Goal: Check status: Check status

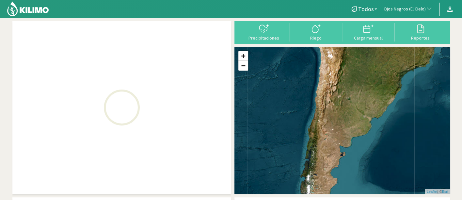
click at [415, 9] on span "Ojos Negros (El Cielo)" at bounding box center [404, 9] width 42 height 7
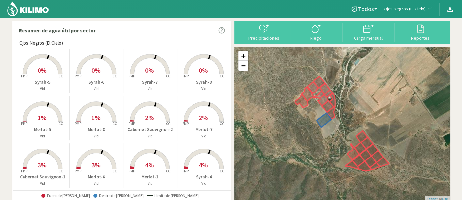
click at [415, 9] on span "Ojos Negros (El Cielo)" at bounding box center [404, 9] width 42 height 7
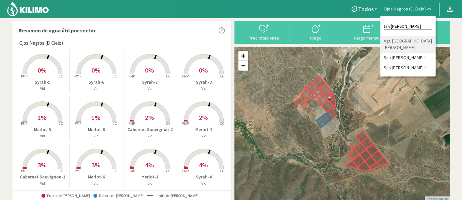
type input "san [PERSON_NAME]"
click at [416, 43] on li "Agr. [GEOGRAPHIC_DATA][PERSON_NAME]" at bounding box center [407, 44] width 55 height 17
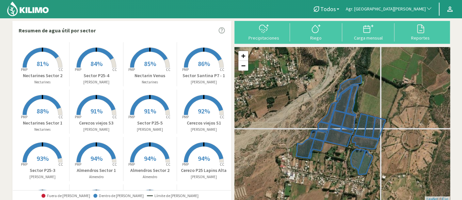
scroll to position [36, 0]
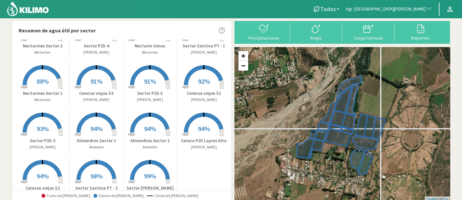
click at [107, 136] on rect at bounding box center [96, 133] width 52 height 52
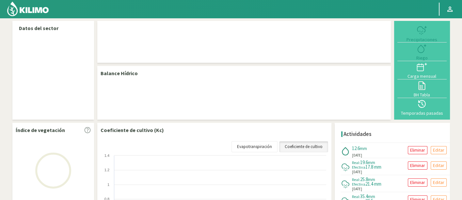
select select "19: Object"
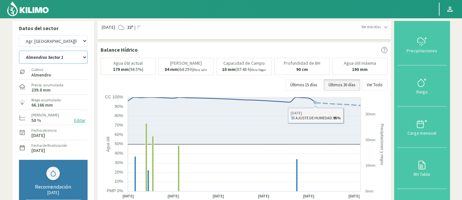
click at [38, 58] on select "Almendros Sector 1 Almendros Sector 2 [PERSON_NAME] P25 [GEOGRAPHIC_DATA] S1 Ce…" at bounding box center [53, 57] width 69 height 13
click at [19, 51] on select "Almendros Sector 1 Almendros Sector 2 [PERSON_NAME] P25 [GEOGRAPHIC_DATA] S1 Ce…" at bounding box center [53, 57] width 69 height 13
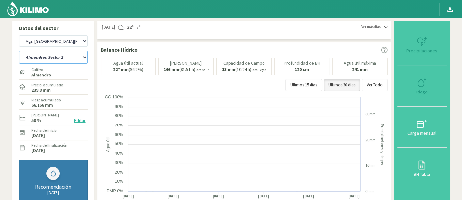
select select "0: Object"
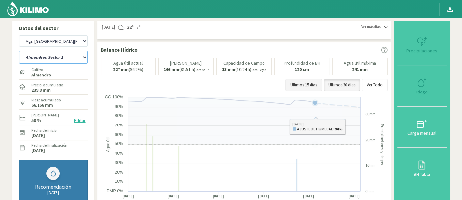
select select "300: Object"
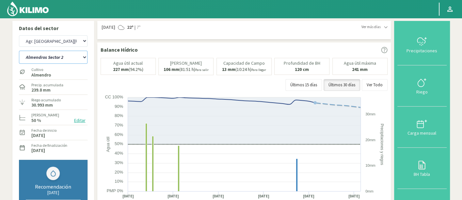
click at [53, 57] on select "Almendros Sector 1 Almendros Sector 2 [PERSON_NAME] P25 [GEOGRAPHIC_DATA] S1 Ce…" at bounding box center [53, 57] width 69 height 13
click at [19, 51] on select "Almendros Sector 1 Almendros Sector 2 [PERSON_NAME] P25 [GEOGRAPHIC_DATA] S1 Ce…" at bounding box center [53, 57] width 69 height 13
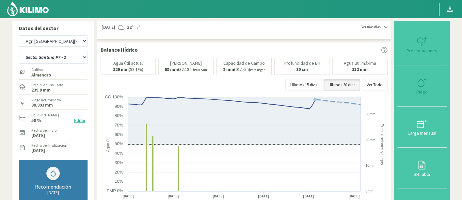
select select "16: Object"
select select "581: Object"
click at [35, 59] on select "Almendros Sector 1 Almendros Sector 2 [PERSON_NAME] P25 [GEOGRAPHIC_DATA] S1 Ce…" at bounding box center [53, 57] width 69 height 13
click at [19, 51] on select "Almendros Sector 1 Almendros Sector 2 [PERSON_NAME] P25 [GEOGRAPHIC_DATA] S1 Ce…" at bounding box center [53, 57] width 69 height 13
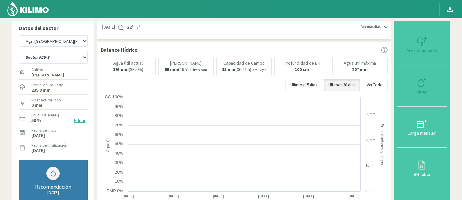
select select "44: Object"
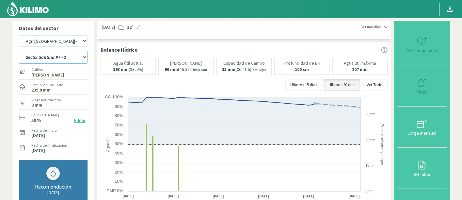
select select "862: Object"
select select "54: Object"
